Goal: Task Accomplishment & Management: Use online tool/utility

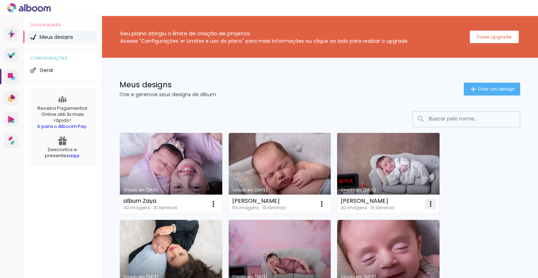
scroll to position [22, 0]
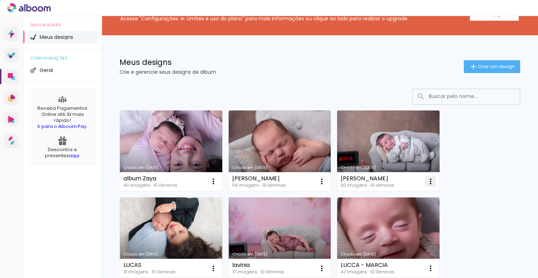
click at [218, 182] on iron-icon at bounding box center [213, 181] width 9 height 9
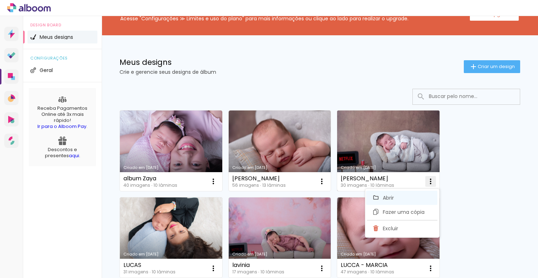
click at [404, 198] on paper-item "Abrir" at bounding box center [401, 198] width 71 height 14
